Goal: Information Seeking & Learning: Understand process/instructions

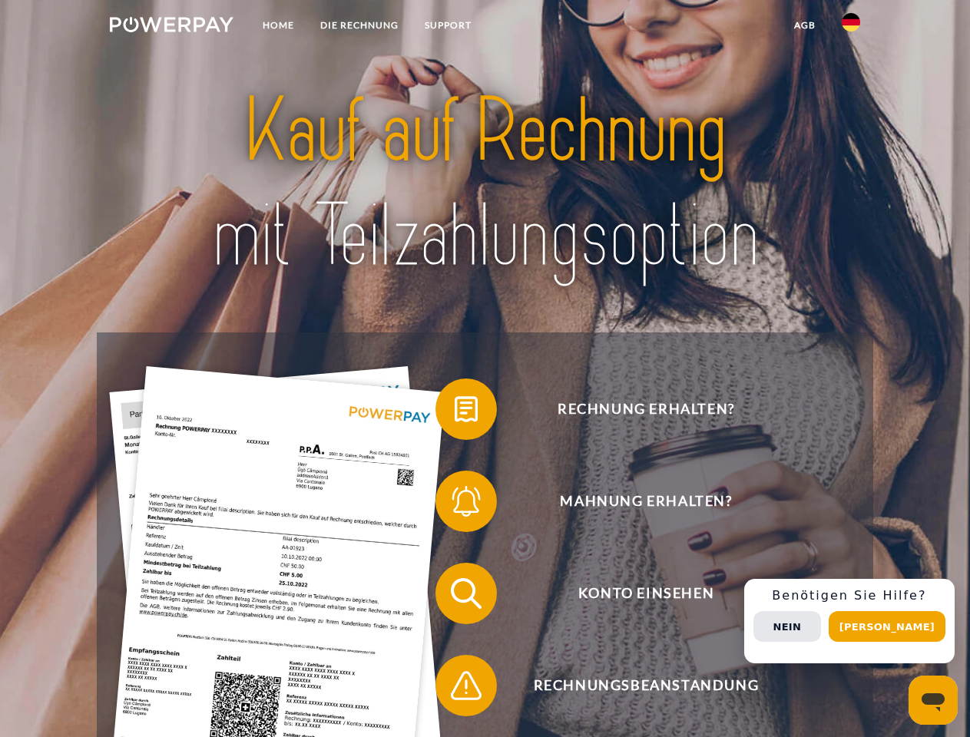
click at [171, 27] on img at bounding box center [172, 24] width 124 height 15
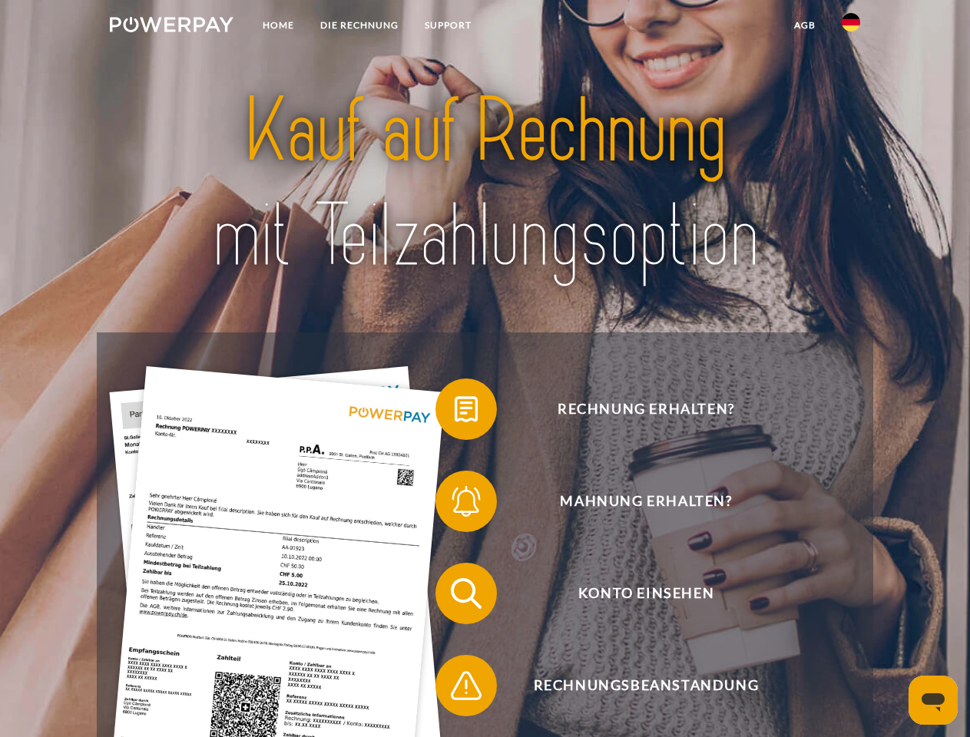
click at [851, 27] on img at bounding box center [851, 22] width 18 height 18
click at [804, 25] on link "agb" at bounding box center [805, 26] width 48 height 28
click at [455, 412] on span at bounding box center [443, 409] width 77 height 77
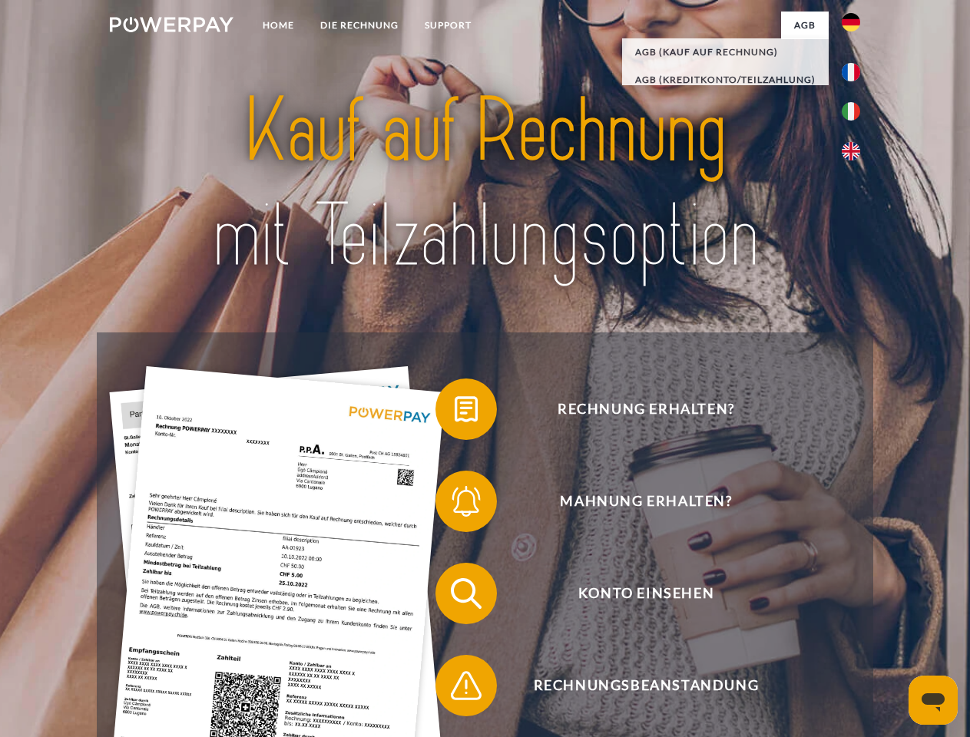
click at [455, 504] on span at bounding box center [443, 501] width 77 height 77
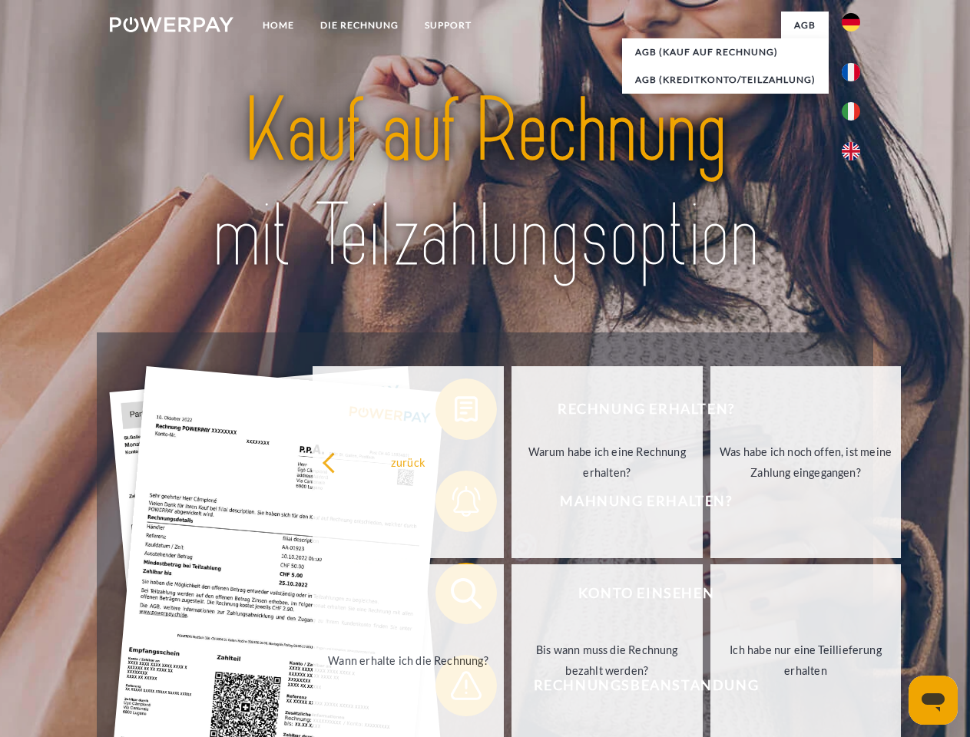
click at [511, 597] on link "Bis wann muss die Rechnung bezahlt werden?" at bounding box center [606, 660] width 191 height 192
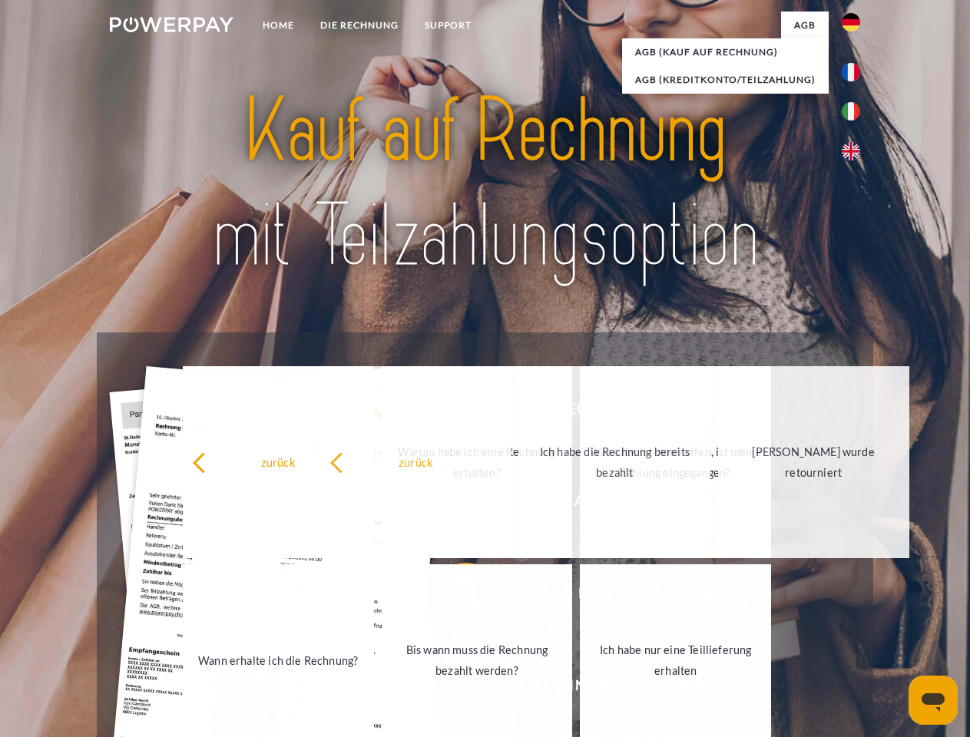
click at [580, 689] on link "Ich habe nur eine Teillieferung erhalten" at bounding box center [675, 660] width 191 height 192
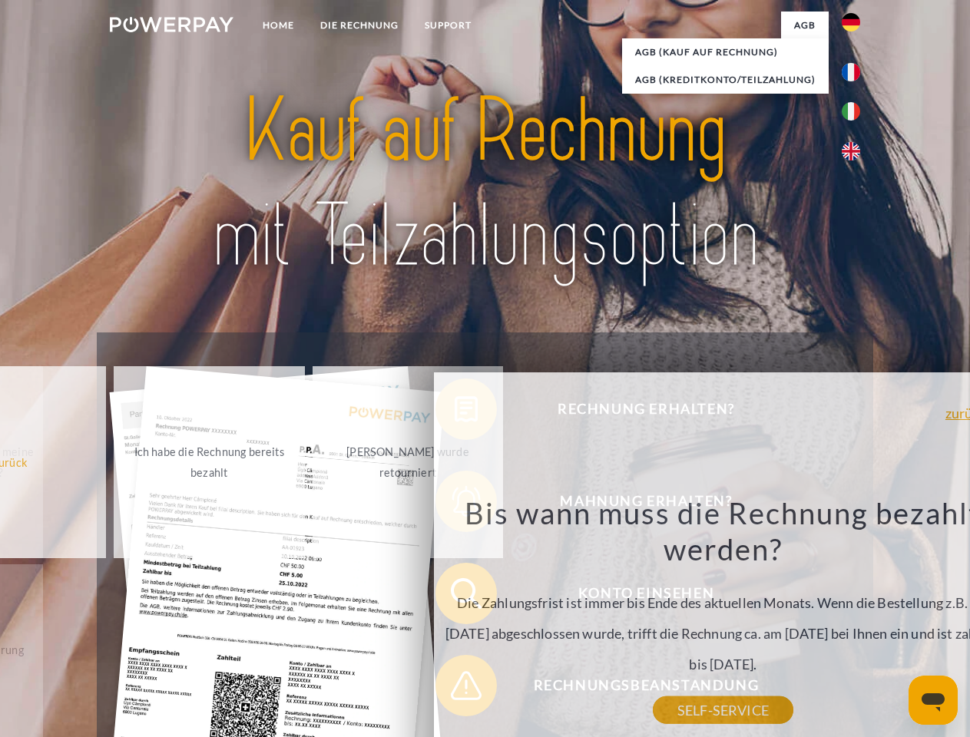
click at [855, 621] on div "Rechnung erhalten? Mahnung erhalten? Konto einsehen" at bounding box center [485, 639] width 776 height 614
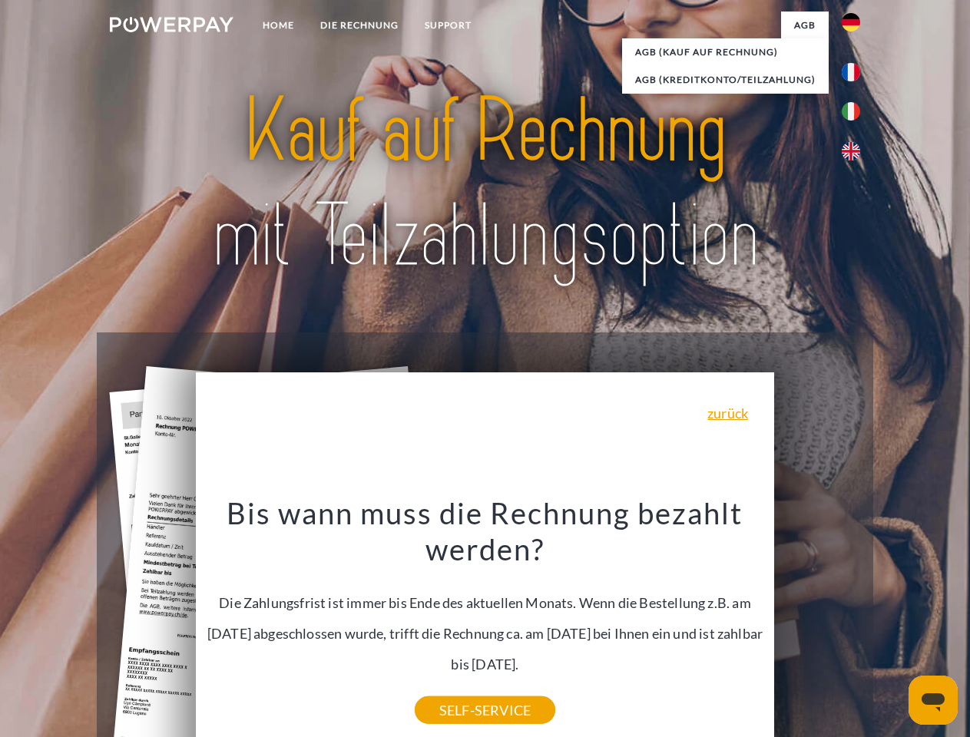
click at [817, 624] on span "Konto einsehen" at bounding box center [646, 593] width 376 height 61
click at [892, 627] on header "Home DIE RECHNUNG SUPPORT" at bounding box center [485, 530] width 970 height 1060
